Goal: Information Seeking & Learning: Learn about a topic

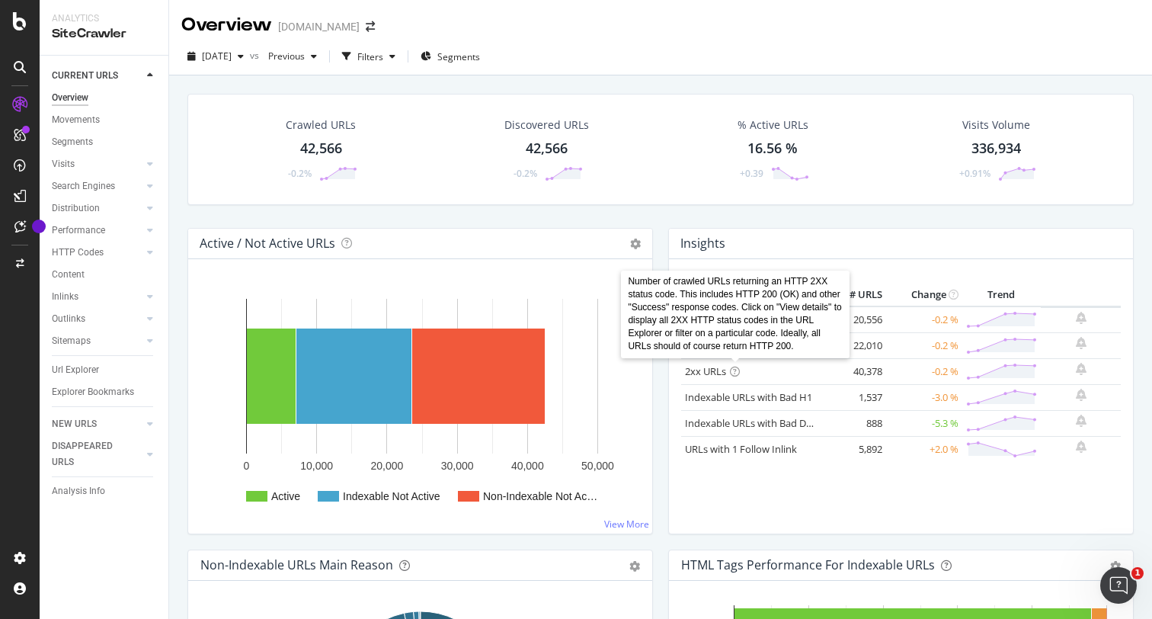
click at [736, 367] on icon at bounding box center [735, 371] width 10 height 10
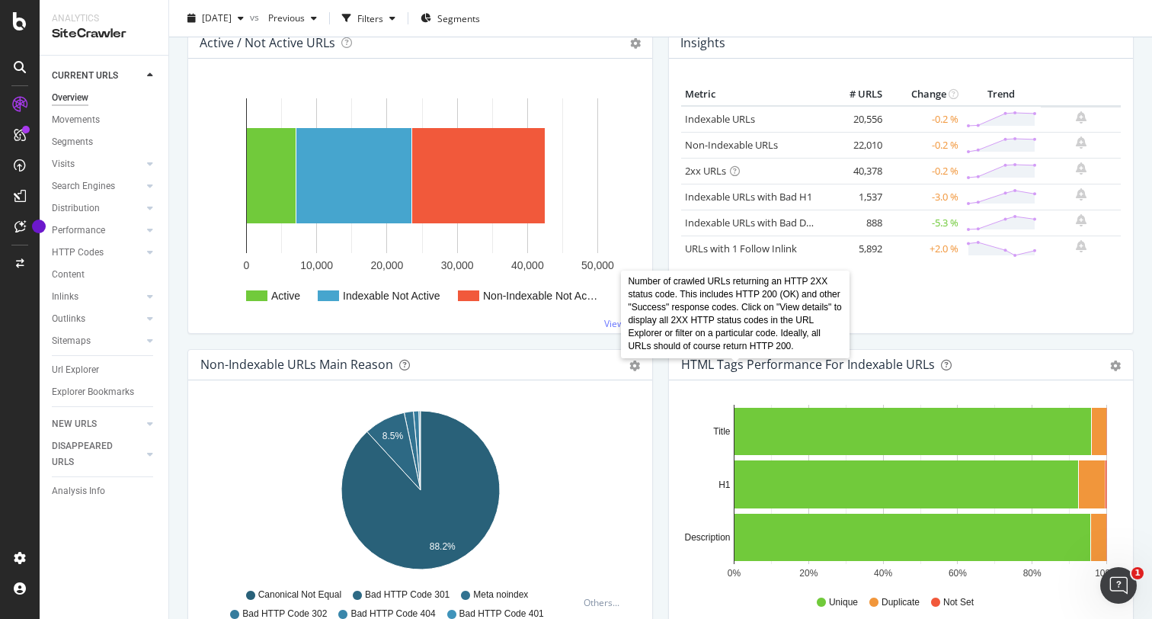
scroll to position [279, 0]
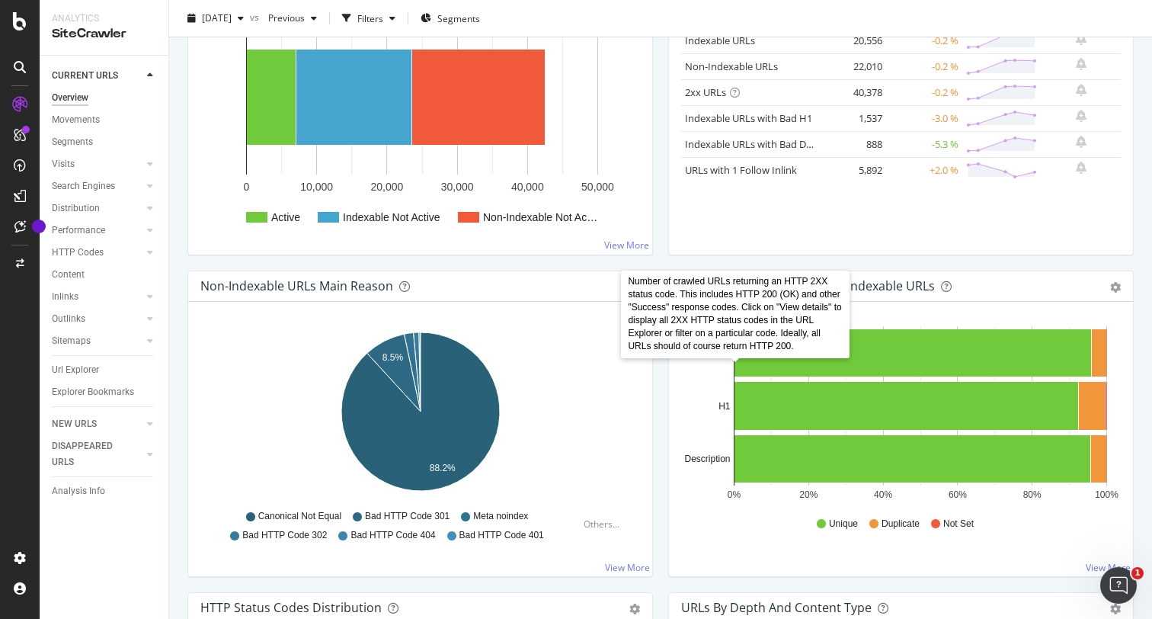
click at [659, 443] on div "Non-Indexable URLs Main Reason Pie Table Export as CSV Add to Custom Report Hol…" at bounding box center [420, 430] width 481 height 321
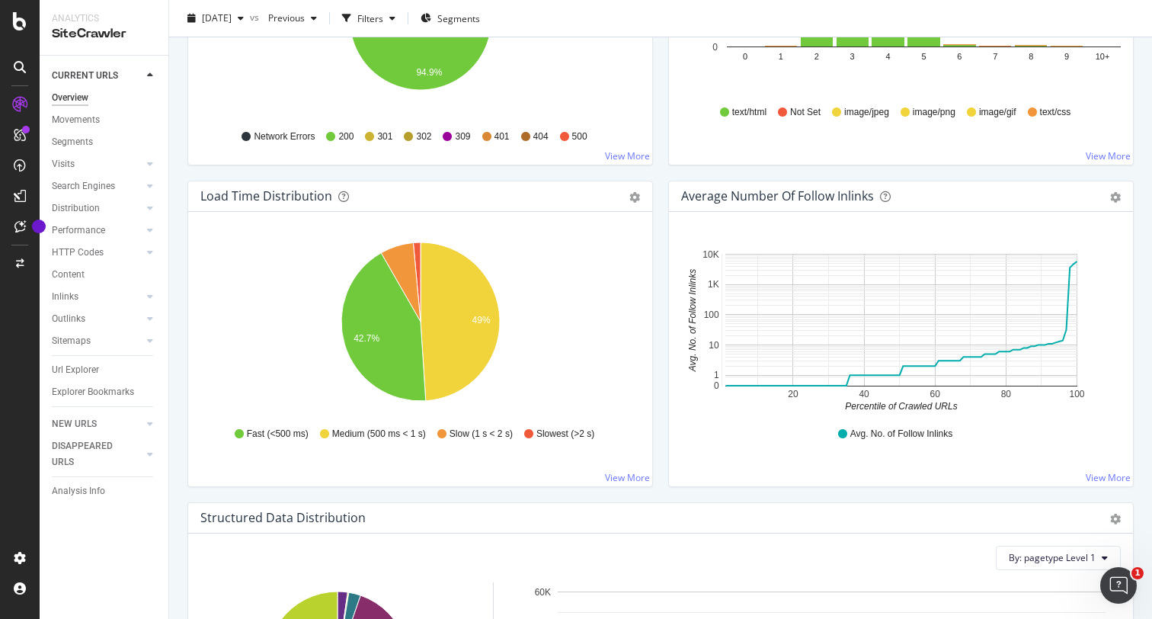
scroll to position [1020, 0]
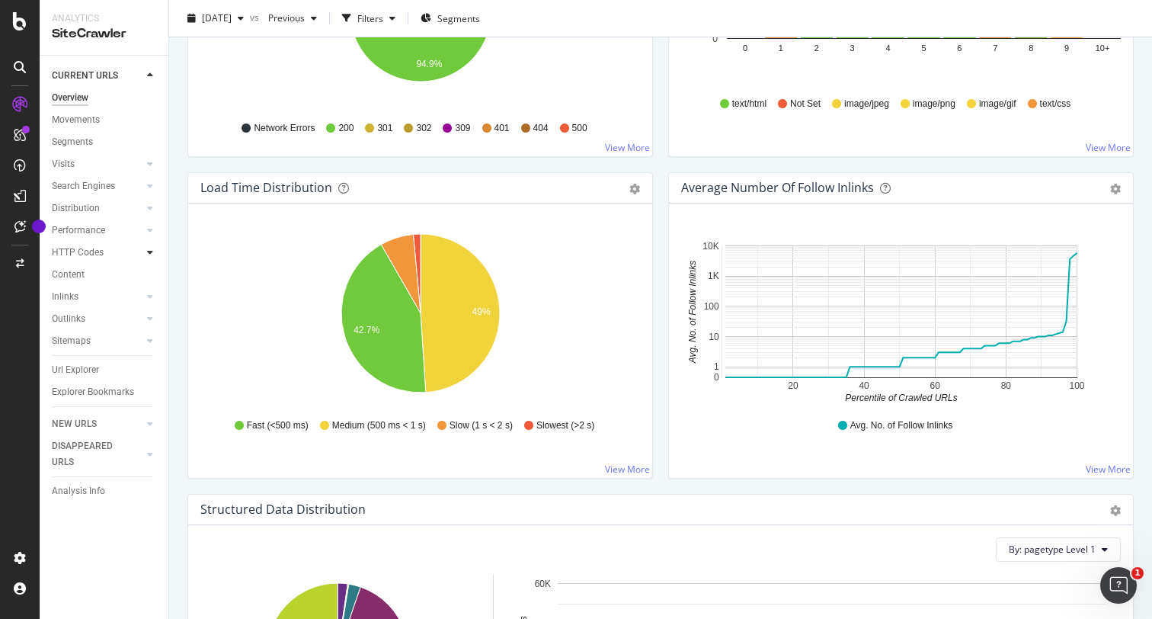
click at [156, 254] on div at bounding box center [149, 252] width 15 height 15
click at [151, 253] on icon at bounding box center [150, 252] width 6 height 9
click at [147, 251] on icon at bounding box center [150, 252] width 6 height 9
click at [152, 232] on icon at bounding box center [150, 229] width 6 height 9
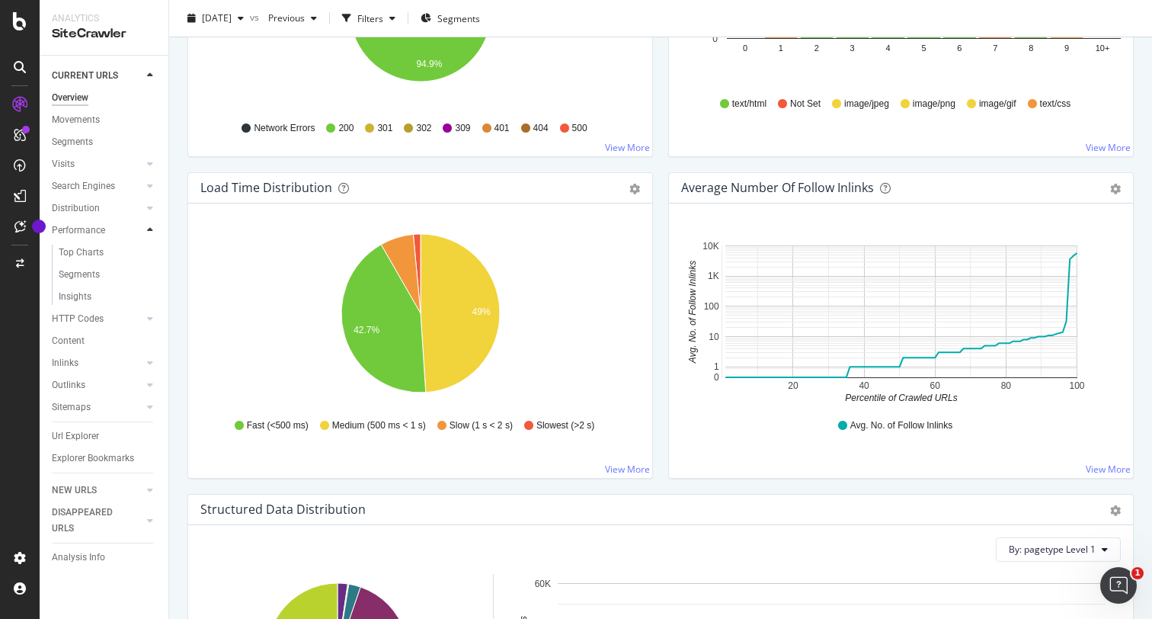
click at [152, 232] on icon at bounding box center [150, 229] width 6 height 9
click at [152, 209] on icon at bounding box center [150, 207] width 6 height 9
click at [152, 187] on icon at bounding box center [150, 185] width 6 height 9
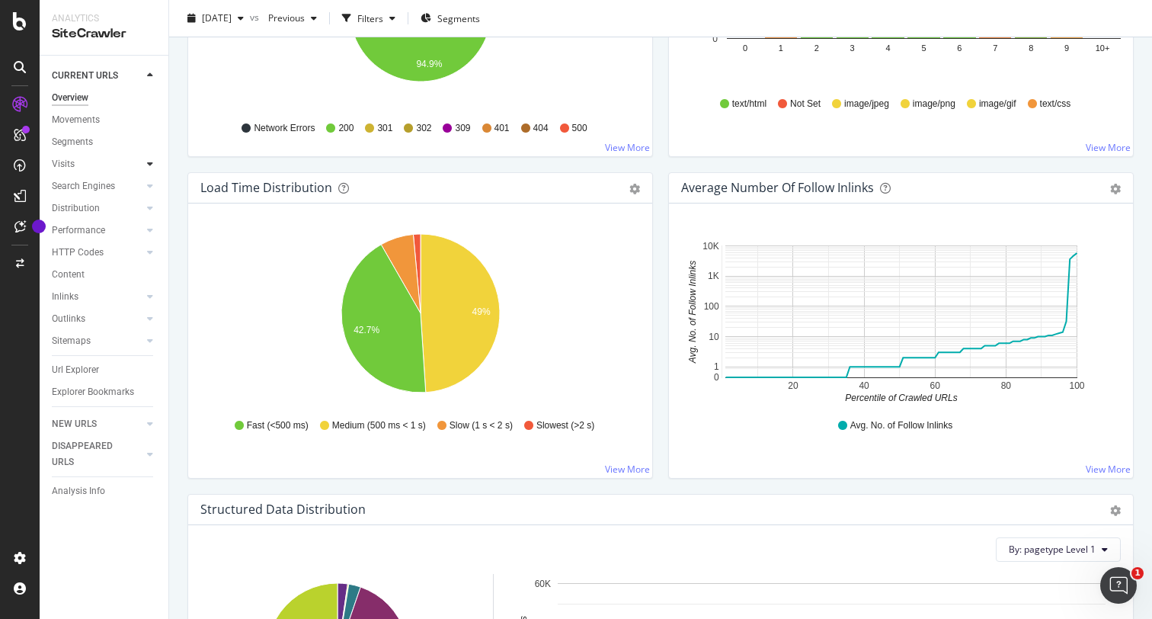
click at [151, 162] on icon at bounding box center [150, 163] width 6 height 9
click at [75, 180] on div "Analysis" at bounding box center [76, 186] width 35 height 16
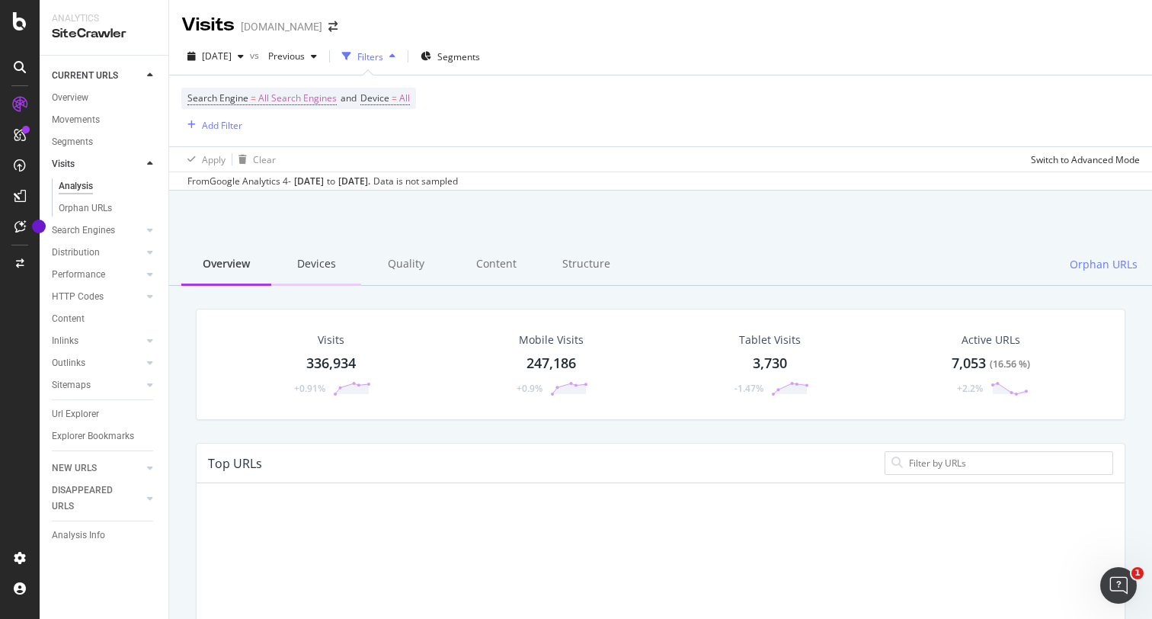
click at [303, 261] on div "Devices" at bounding box center [316, 265] width 90 height 42
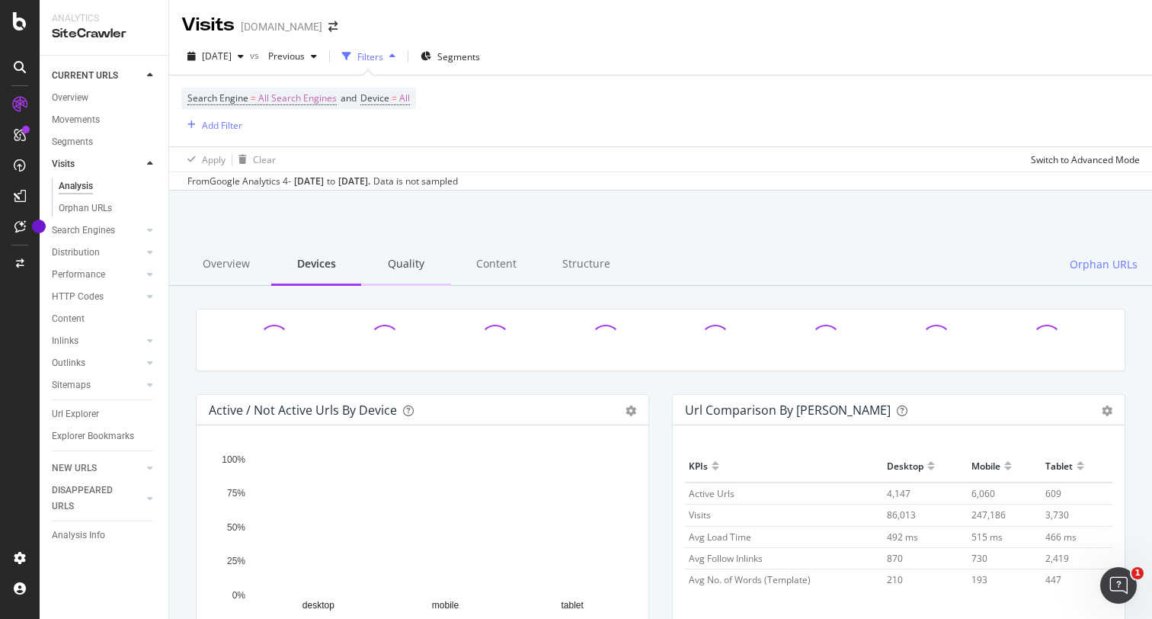
click at [395, 267] on div "Quality" at bounding box center [406, 265] width 90 height 42
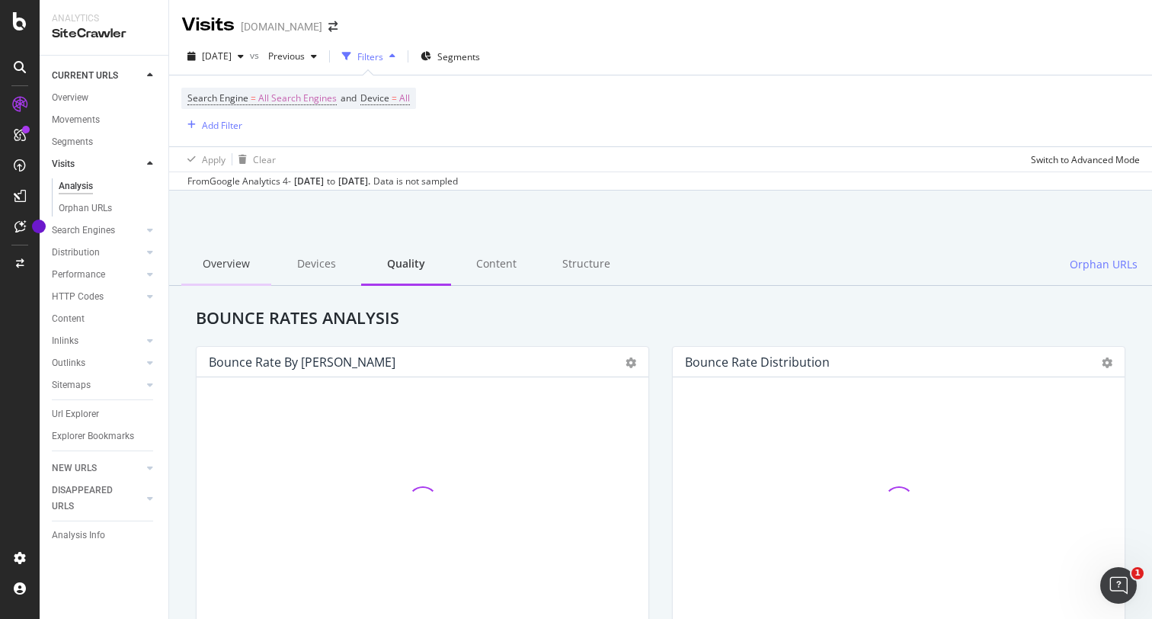
click at [237, 266] on div "Overview" at bounding box center [226, 265] width 90 height 42
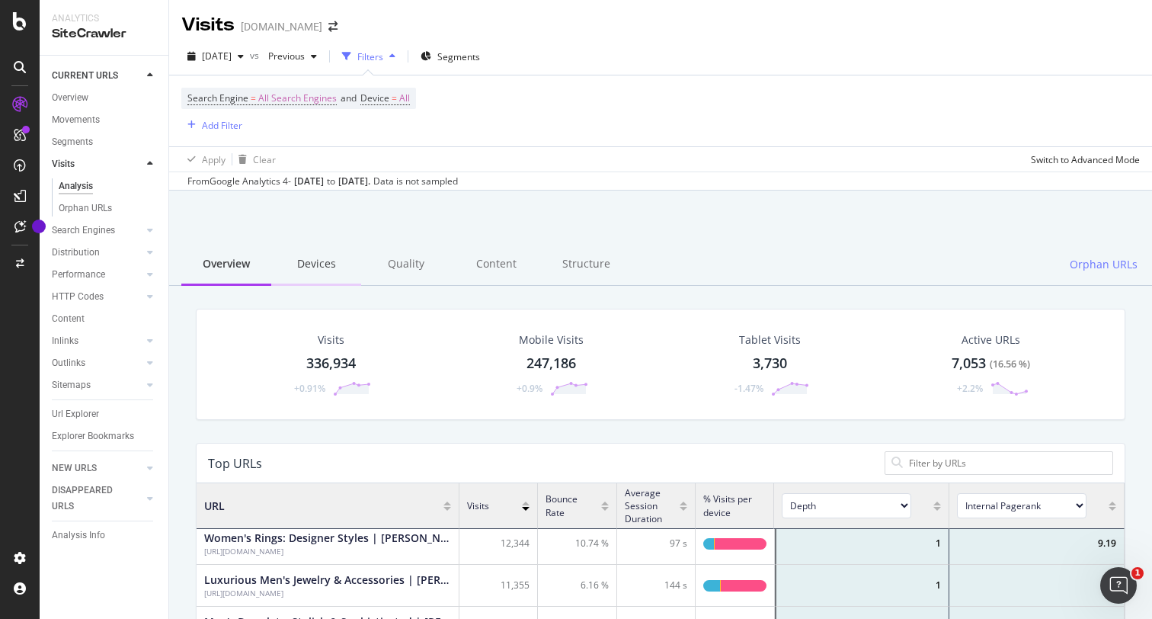
click at [315, 261] on div "Devices" at bounding box center [316, 265] width 90 height 42
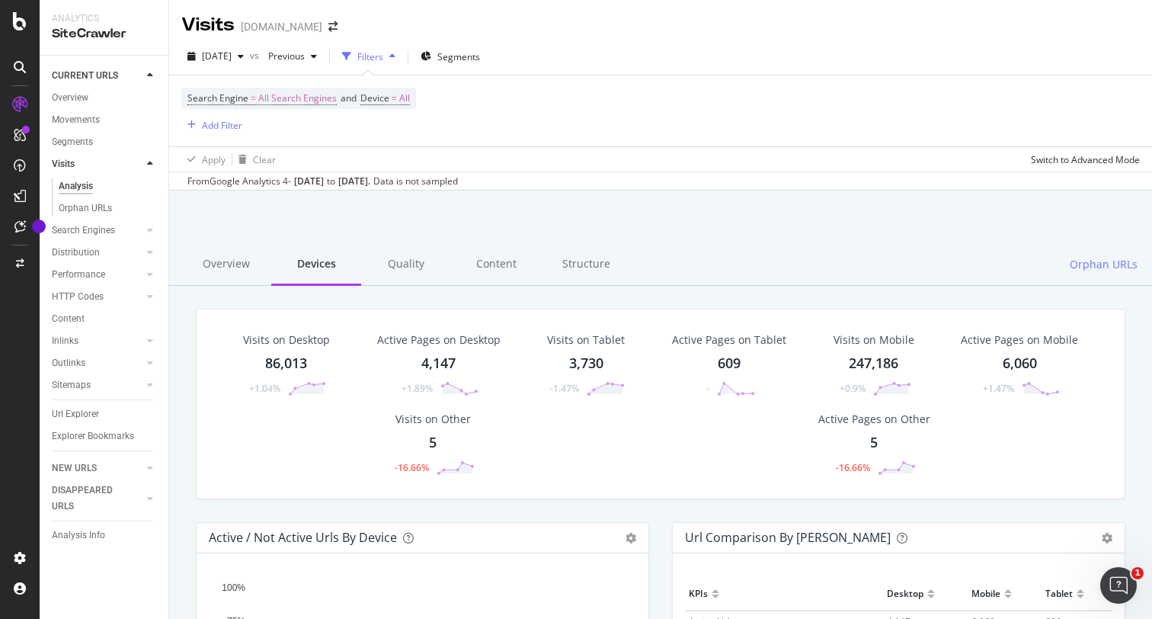
click at [398, 261] on div "Quality" at bounding box center [406, 265] width 90 height 42
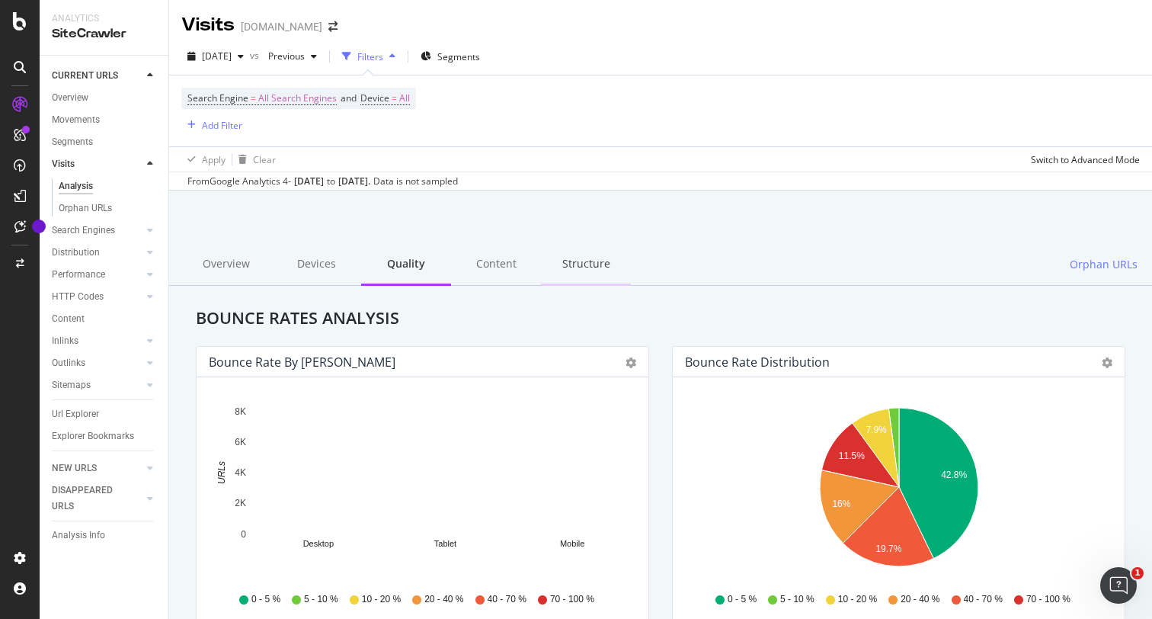
click at [486, 267] on div "Content" at bounding box center [496, 265] width 90 height 42
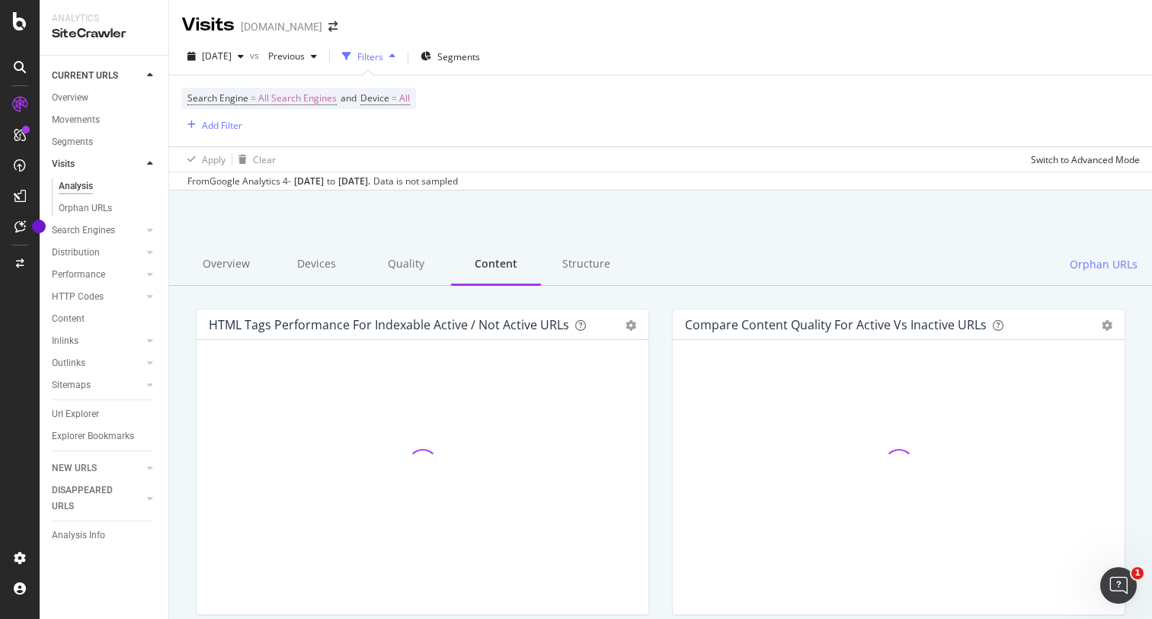
click at [557, 263] on div "Structure" at bounding box center [586, 265] width 90 height 42
